Goal: Transaction & Acquisition: Download file/media

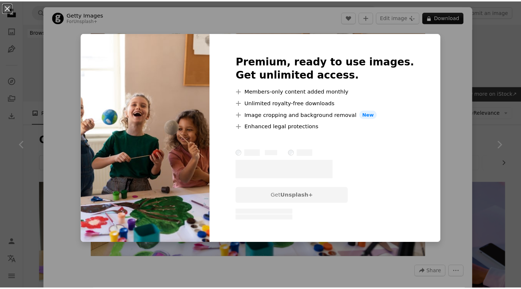
scroll to position [229, 0]
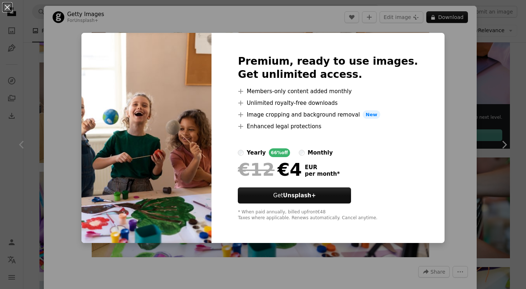
click at [426, 73] on div "Premium, ready to use images. Get unlimited access. A plus sign Members-only co…" at bounding box center [328, 138] width 233 height 210
click at [490, 48] on div "An X shape Premium, ready to use images. Get unlimited access. A plus sign Memb…" at bounding box center [263, 144] width 526 height 289
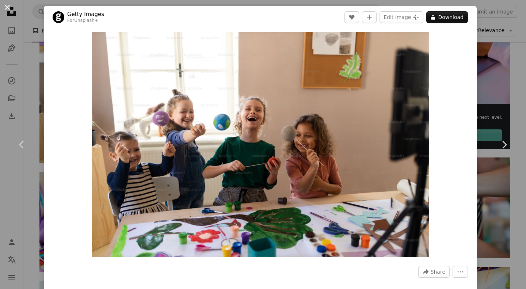
click at [8, 10] on button "An X shape" at bounding box center [7, 7] width 9 height 9
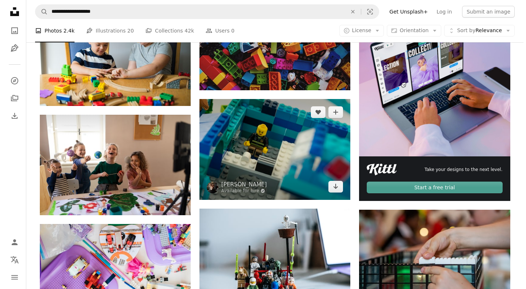
scroll to position [180, 0]
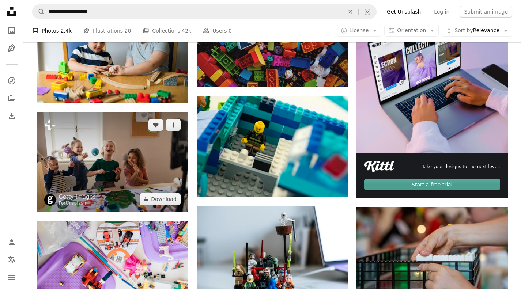
click at [155, 172] on img at bounding box center [112, 162] width 151 height 100
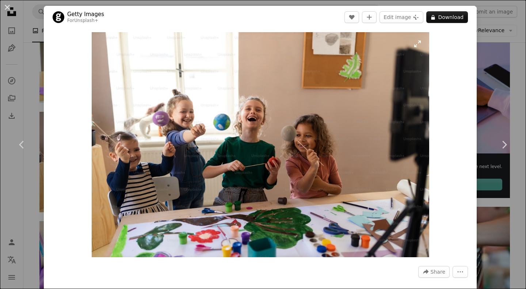
click at [225, 174] on img "Zoom in on this image" at bounding box center [261, 144] width 338 height 225
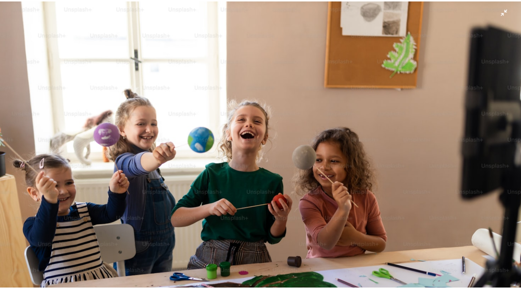
scroll to position [27, 0]
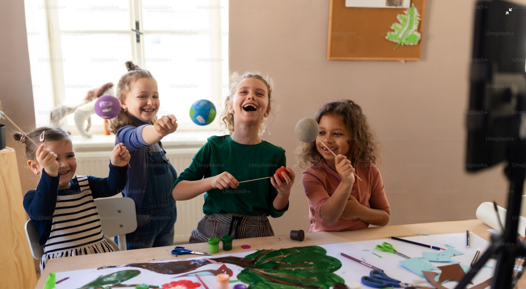
drag, startPoint x: 248, startPoint y: 99, endPoint x: 208, endPoint y: 125, distance: 47.8
click at [208, 125] on img "Zoom out on this image" at bounding box center [263, 147] width 527 height 351
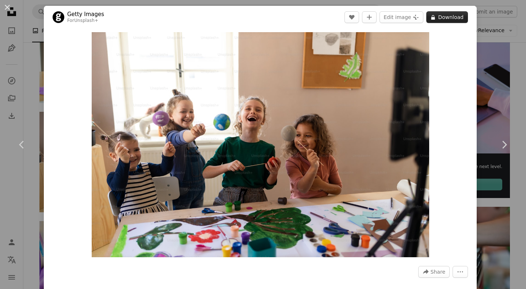
click at [445, 19] on button "A lock Download" at bounding box center [447, 17] width 42 height 12
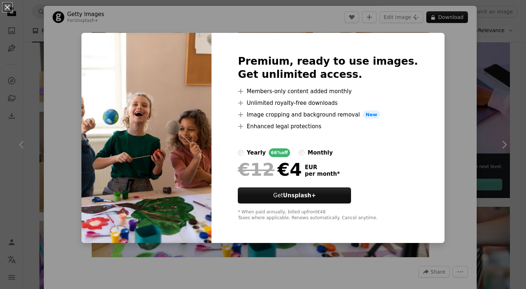
click at [323, 153] on div "monthly" at bounding box center [320, 152] width 25 height 9
click at [429, 44] on div "An X shape Premium, ready to use images. Get unlimited access. A plus sign Memb…" at bounding box center [263, 144] width 526 height 289
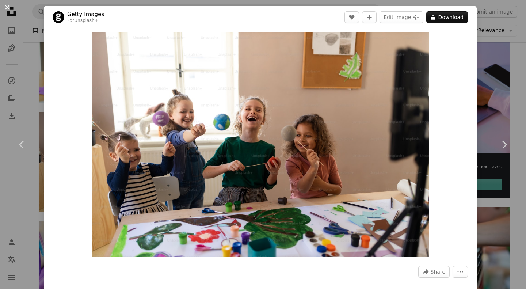
click at [8, 7] on button "An X shape" at bounding box center [7, 7] width 9 height 9
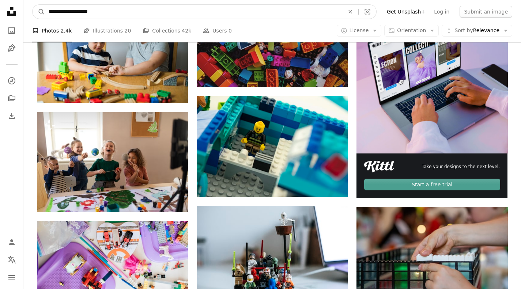
drag, startPoint x: 115, startPoint y: 12, endPoint x: 70, endPoint y: 13, distance: 45.7
click at [70, 13] on input "**********" at bounding box center [193, 12] width 297 height 14
type input "**********"
click at [33, 5] on button "A magnifying glass" at bounding box center [39, 12] width 12 height 14
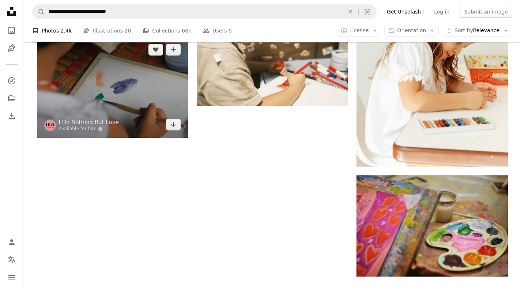
scroll to position [939, 0]
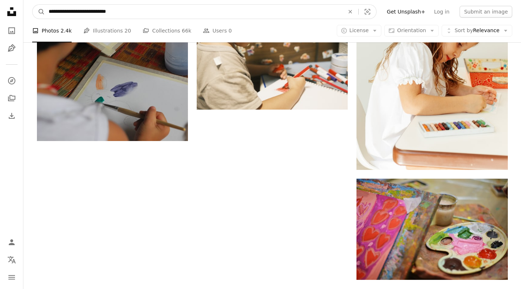
click at [129, 14] on input "**********" at bounding box center [193, 12] width 297 height 14
type input "**********"
click at [33, 5] on button "A magnifying glass" at bounding box center [39, 12] width 12 height 14
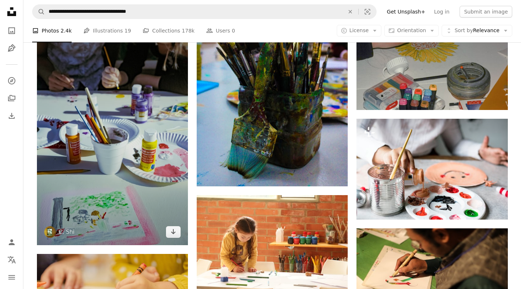
scroll to position [715, 0]
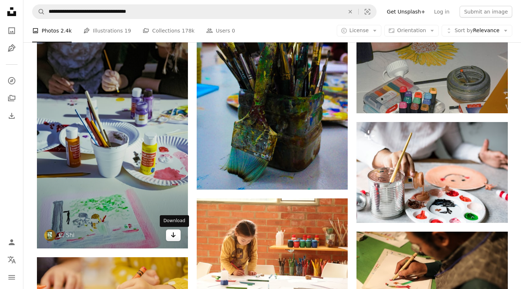
click at [174, 238] on icon "Arrow pointing down" at bounding box center [173, 235] width 6 height 9
